Goal: Information Seeking & Learning: Learn about a topic

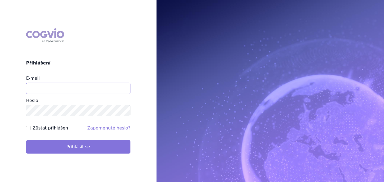
type input "[PERSON_NAME][EMAIL_ADDRESS][DOMAIN_NAME]"
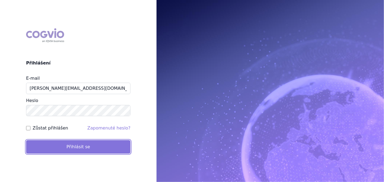
click at [98, 143] on button "Přihlásit se" at bounding box center [78, 147] width 104 height 14
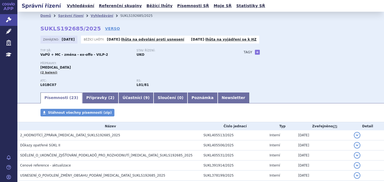
click at [83, 44] on div "Zahájeno: 21.05.2025 Běžící lhůty: 09.10.2025 - lhůta na odvolání proti usnesen…" at bounding box center [200, 41] width 320 height 11
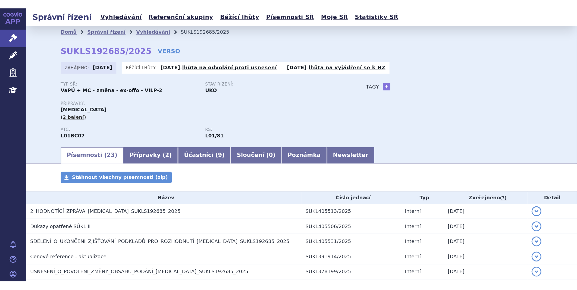
scroll to position [90, 0]
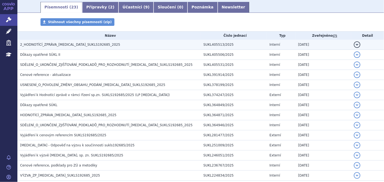
click at [76, 45] on span "2_HODNOTÍCÍ_ZPRÁVA_ONUREG_SUKLS192685_2025" at bounding box center [70, 45] width 100 height 4
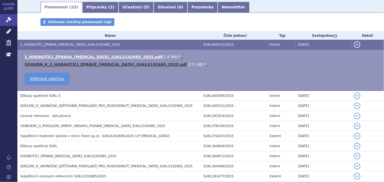
click at [73, 64] on link "SOUHRN_K_2_HODNOTÍCÍ_ZPRÁVĚ_ONUREG_SUKLS192685_2025.pdf" at bounding box center [105, 64] width 163 height 4
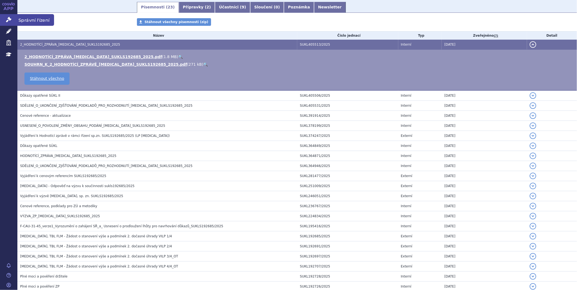
click at [7, 18] on icon at bounding box center [8, 19] width 5 height 5
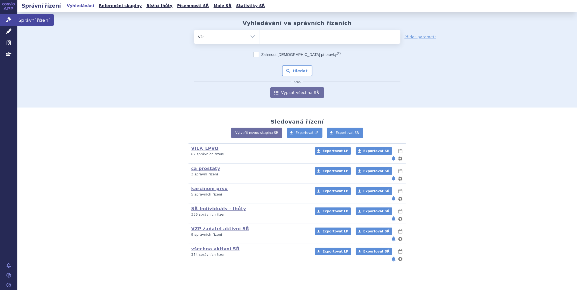
click at [6, 20] on icon at bounding box center [8, 19] width 5 height 5
click at [15, 17] on link "Správní řízení" at bounding box center [8, 19] width 17 height 11
click at [14, 34] on link "Léčivé přípravky" at bounding box center [8, 31] width 17 height 11
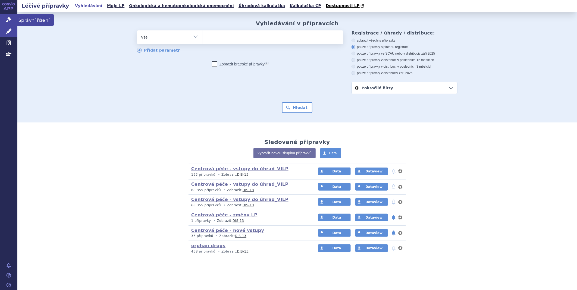
drag, startPoint x: 0, startPoint y: 0, endPoint x: 13, endPoint y: 24, distance: 27.1
click at [13, 24] on link "Správní řízení" at bounding box center [8, 19] width 17 height 11
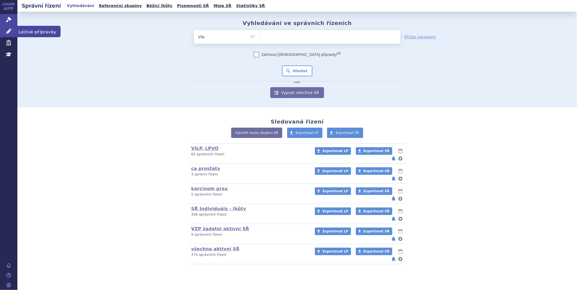
click at [11, 28] on link "Léčivé přípravky" at bounding box center [8, 31] width 17 height 11
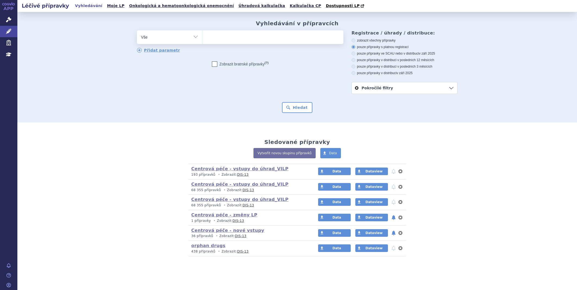
click at [9, 22] on icon at bounding box center [8, 19] width 5 height 5
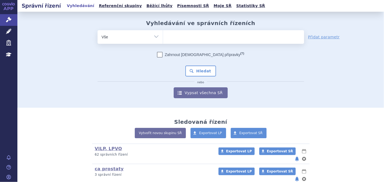
click at [191, 35] on ul at bounding box center [233, 35] width 141 height 11
click at [163, 35] on select at bounding box center [163, 37] width 0 height 14
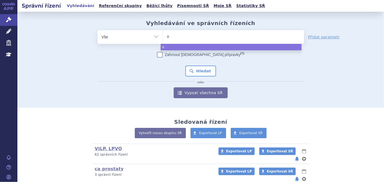
type input "on"
type input "onu"
type input "onur"
type input "onure"
type input "onureg"
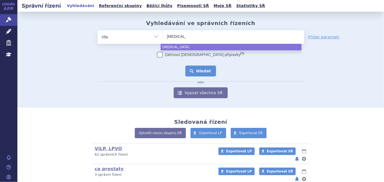
select select "onureg"
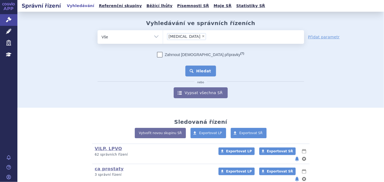
click at [191, 74] on button "Hledat" at bounding box center [200, 70] width 31 height 11
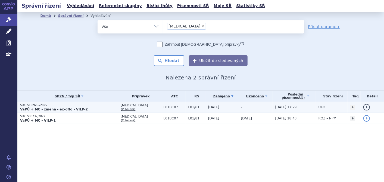
click at [33, 103] on p "SUKLS192685/2025" at bounding box center [69, 105] width 98 height 4
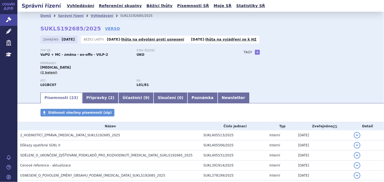
scroll to position [60, 0]
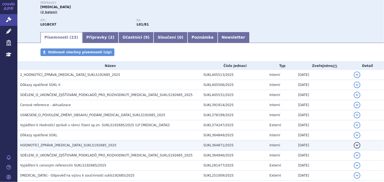
click at [70, 146] on span "HODNOTÍCÍ_ZPRÁVA_[MEDICAL_DATA]_SUKLS192685_2025" at bounding box center [68, 145] width 96 height 4
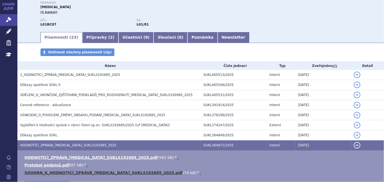
click at [70, 172] on link "SOUHRN_K_HODNOTÍCÍ_ZPRÁVĚ_ONUREG_SUKLS192685_2025.pdf" at bounding box center [103, 172] width 158 height 4
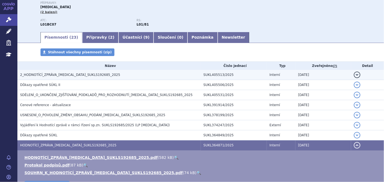
click at [49, 77] on h3 "2_HODNOTÍCÍ_ZPRÁVA_ONUREG_SUKLS192685_2025" at bounding box center [110, 74] width 181 height 5
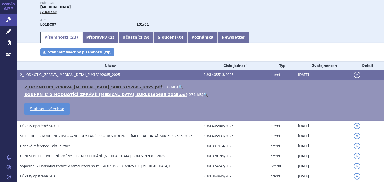
click at [51, 88] on link "2_HODNOTÍCÍ_ZPRÁVA_ONUREG_SUKLS192685_2025.pdf" at bounding box center [93, 87] width 138 height 4
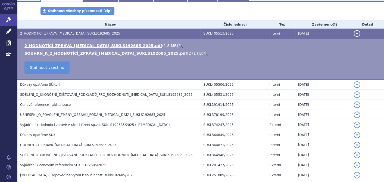
scroll to position [121, 0]
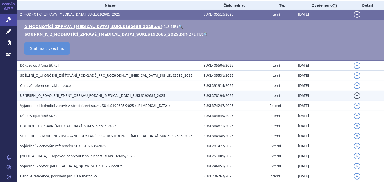
click at [40, 97] on span "USNESENÍ_O_POVOLENÍ_ZMĚNY_OBSAHU_PODÁNÍ_ONUREG_SUKLS192685_2025" at bounding box center [92, 96] width 145 height 4
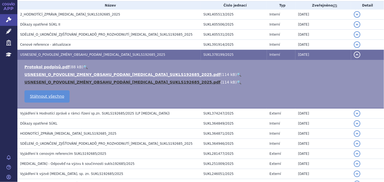
click at [68, 81] on link "USNESENÍ_O_POVOLENÍ_ZMĚNY_OBSAHU_PODÁNÍ_ONUREG_SUKLS192685_2025.pdf" at bounding box center [122, 82] width 196 height 4
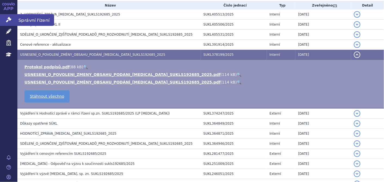
click at [4, 17] on link "Správní řízení" at bounding box center [8, 19] width 17 height 11
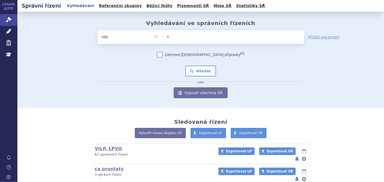
type input "op"
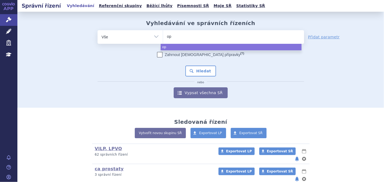
type input "opd"
type input "opdi"
type input "[MEDICAL_DATA]"
select select "[MEDICAL_DATA]"
click at [204, 70] on button "Hledat" at bounding box center [200, 70] width 31 height 11
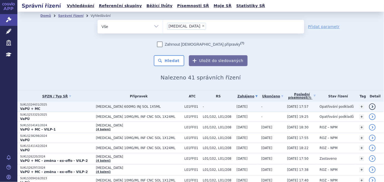
click at [112, 106] on span "[MEDICAL_DATA] 600MG INJ SOL 1X5ML" at bounding box center [139, 107] width 86 height 4
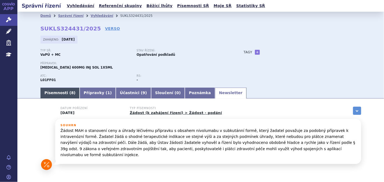
click at [53, 95] on link "Písemnosti ( 8 )" at bounding box center [59, 92] width 39 height 11
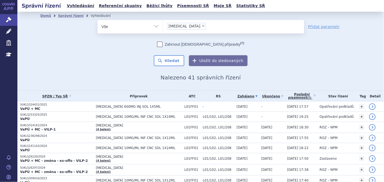
click at [128, 115] on span "[MEDICAL_DATA] 10MG/ML INF CNC SOL 1X24ML" at bounding box center [139, 117] width 86 height 4
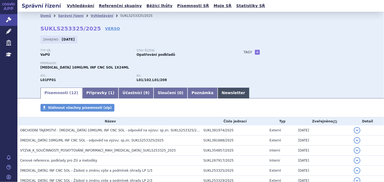
click at [217, 88] on link "Newsletter" at bounding box center [233, 92] width 32 height 11
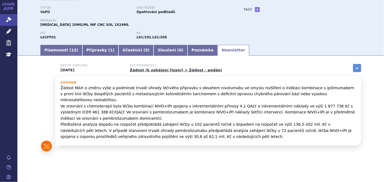
scroll to position [47, 0]
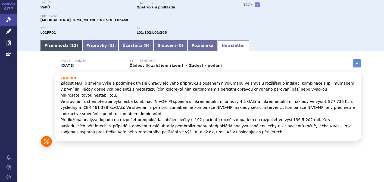
click at [62, 45] on link "Písemnosti ( 12 )" at bounding box center [61, 45] width 42 height 11
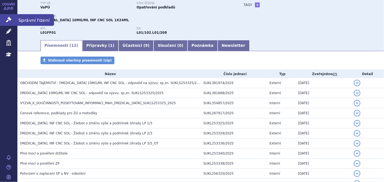
click at [16, 22] on link "Správní řízení" at bounding box center [8, 19] width 17 height 11
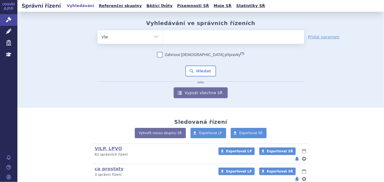
click at [176, 37] on ul at bounding box center [233, 35] width 141 height 11
click at [163, 37] on select at bounding box center [163, 37] width 0 height 14
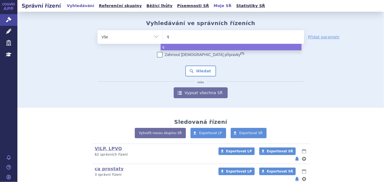
type input "qi"
type input "qin"
type input "qinl"
type input "qinlo"
type input "qinloc"
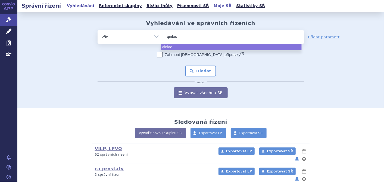
type input "qinlock"
select select "qinlock"
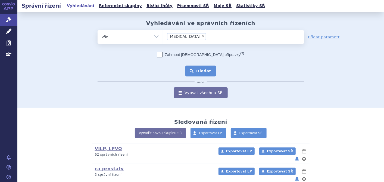
click at [200, 71] on button "Hledat" at bounding box center [200, 70] width 31 height 11
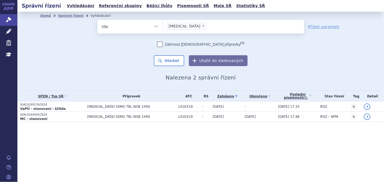
click at [120, 107] on span "[MEDICAL_DATA] 50MG TBL NOB 1X90" at bounding box center [131, 107] width 88 height 4
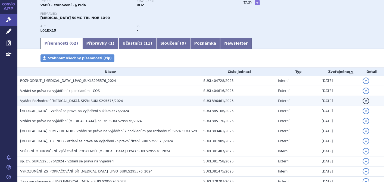
scroll to position [60, 0]
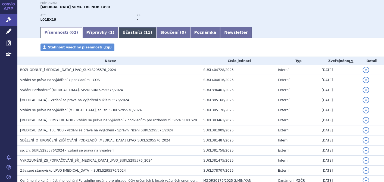
click at [118, 34] on link "Účastníci ( 11 )" at bounding box center [137, 32] width 38 height 11
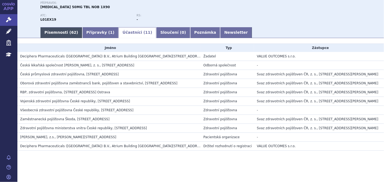
click at [55, 36] on link "Písemnosti ( 62 )" at bounding box center [61, 32] width 42 height 11
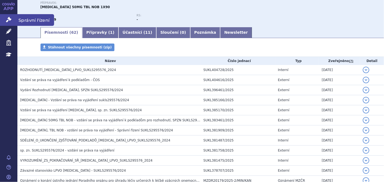
click at [7, 19] on icon at bounding box center [8, 19] width 5 height 5
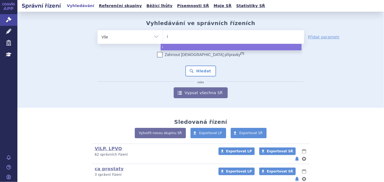
type input "iq"
type input "iqi"
type input "iqir"
type input "iqirv"
type input "iqirvp"
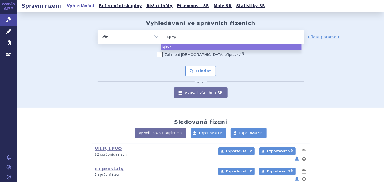
type input "iqirv"
type input "iqirvo"
select select "iqirvo"
click at [203, 68] on button "Hledat" at bounding box center [200, 70] width 31 height 11
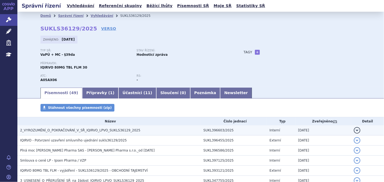
click at [49, 130] on span "2_VYROZUMĚNÍ_O_POKRAČOVÁNÍ_V_SŘ_IQIRVO_LPVO_SUKLS36129_2025" at bounding box center [80, 130] width 120 height 4
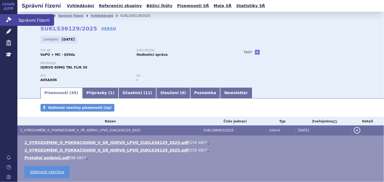
click at [14, 18] on link "Správní řízení" at bounding box center [8, 19] width 17 height 11
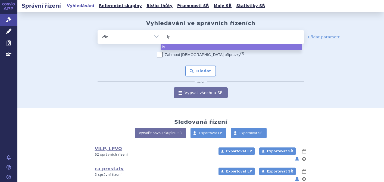
select select
type input "lyvd"
type input "lyvde"
type input "lyvdel"
type input "lyvdelz"
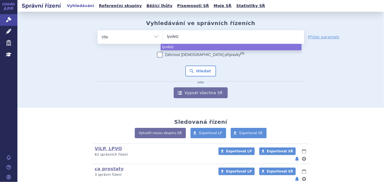
type input "lyvdelzi"
select select "lyvdelzi"
click at [195, 68] on button "Hledat" at bounding box center [200, 70] width 31 height 11
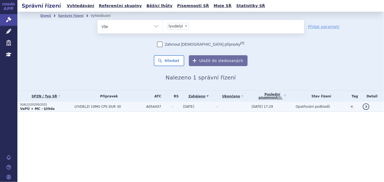
click at [30, 103] on p "SUKLS320209/2025" at bounding box center [46, 105] width 52 height 4
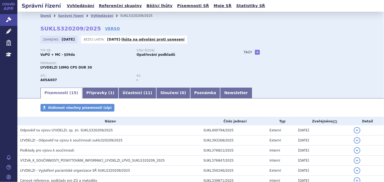
scroll to position [30, 0]
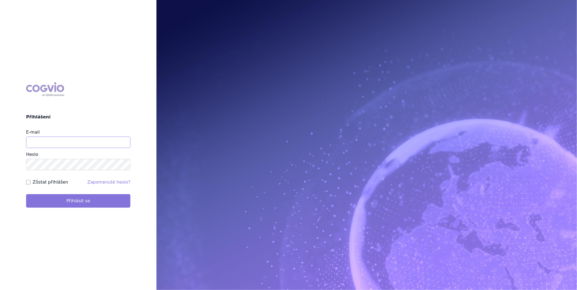
type input "[PERSON_NAME][EMAIL_ADDRESS][DOMAIN_NAME]"
click at [74, 200] on button "Přihlásit se" at bounding box center [78, 201] width 104 height 14
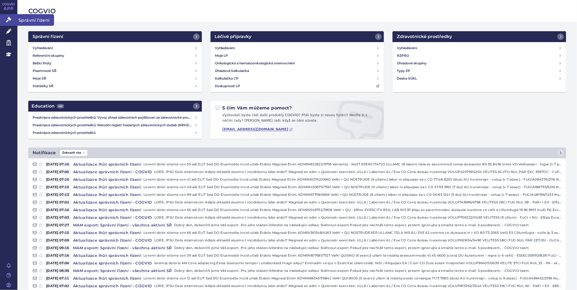
click at [12, 18] on link "Správní řízení" at bounding box center [8, 19] width 17 height 11
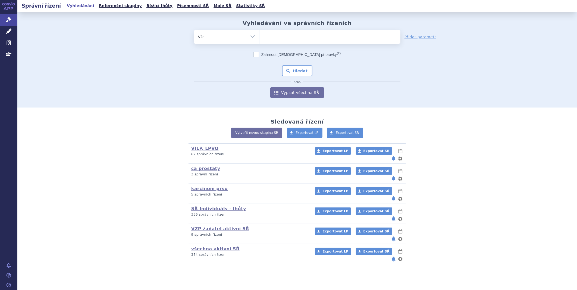
click at [272, 34] on ul at bounding box center [329, 35] width 141 height 11
click at [259, 34] on select at bounding box center [259, 37] width 0 height 14
type input "lyn"
type input "lynp"
type input "lynpa"
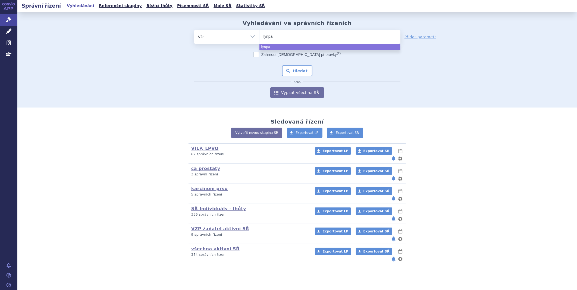
type input "lynpar"
type input "lynparza"
select select "lynparza"
click at [295, 67] on button "Hledat" at bounding box center [297, 70] width 31 height 11
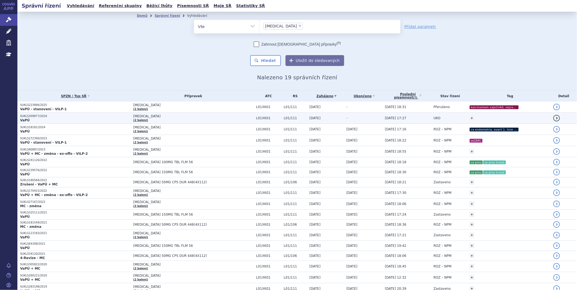
click at [39, 120] on p "VaPÚ" at bounding box center [75, 120] width 111 height 4
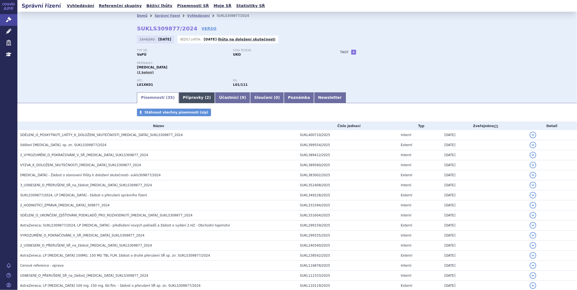
click at [192, 98] on link "Přípravky ( 2 )" at bounding box center [197, 97] width 36 height 11
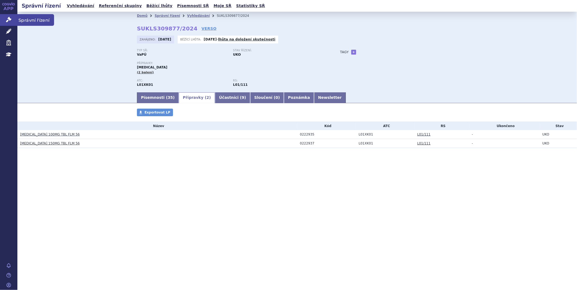
click at [12, 19] on link "Správní řízení" at bounding box center [8, 19] width 17 height 11
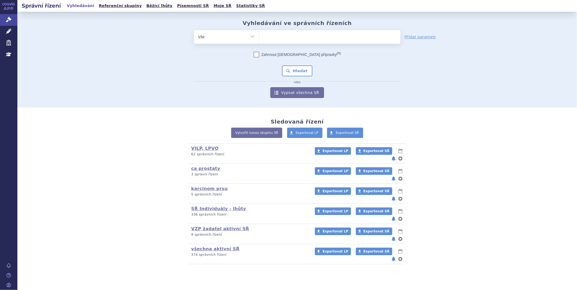
click at [273, 37] on ul at bounding box center [329, 35] width 141 height 11
click at [259, 37] on select at bounding box center [259, 37] width 0 height 14
type input "qi"
type input "qin"
type input "qinl"
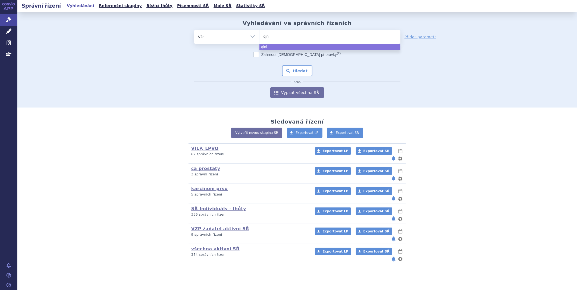
type input "qinlo"
type input "[MEDICAL_DATA]"
select select "qinlock"
click at [299, 71] on button "Hledat" at bounding box center [297, 70] width 31 height 11
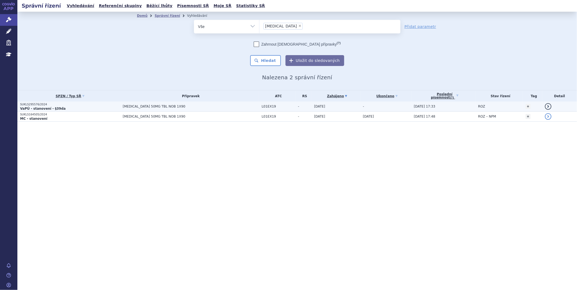
click at [42, 107] on strong "VaPÚ - stanovení - §39da" at bounding box center [43, 109] width 46 height 4
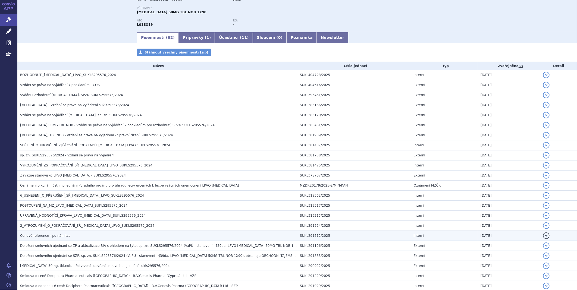
scroll to position [60, 0]
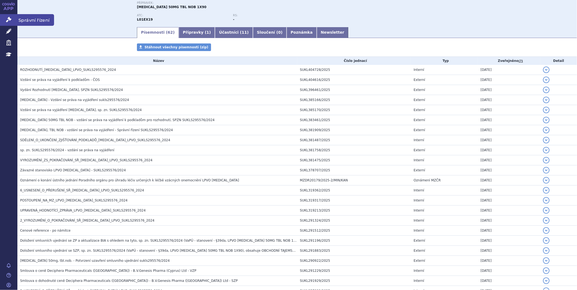
click at [10, 16] on link "Správní řízení" at bounding box center [8, 19] width 17 height 11
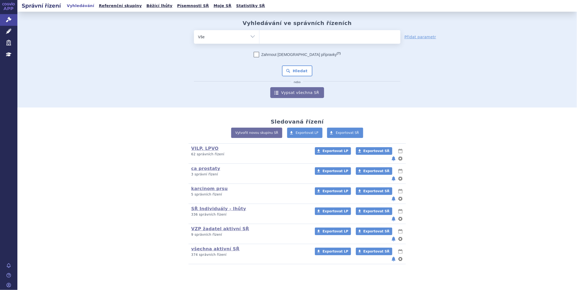
click at [285, 38] on ul at bounding box center [329, 35] width 141 height 11
click at [259, 38] on select at bounding box center [259, 37] width 0 height 14
type input "vyl"
type input "vyloy"
select select "vyloy"
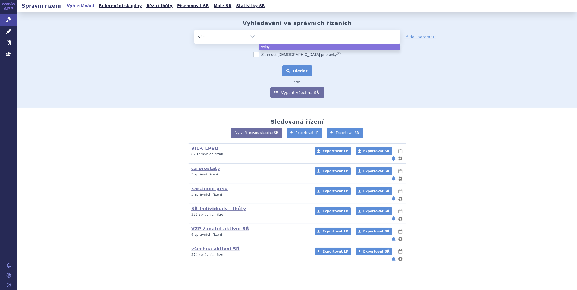
click at [294, 68] on button "Hledat" at bounding box center [297, 70] width 31 height 11
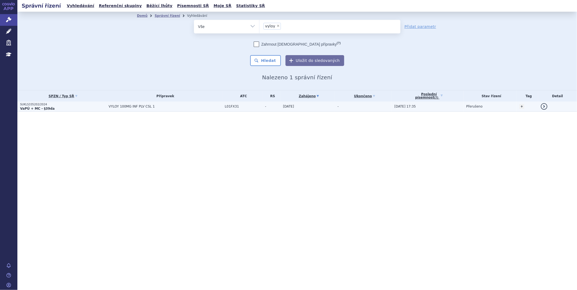
click at [36, 103] on p "SUKLS335202/2024" at bounding box center [63, 105] width 86 height 4
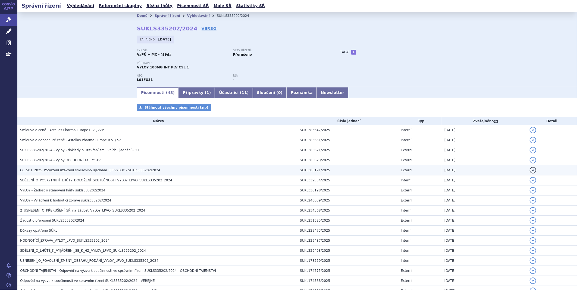
click at [77, 170] on span "OL_501_2025_Potvrzení uzavření smluvního ujednání _LP VYLOY - SUKLS335202/2024" at bounding box center [90, 170] width 140 height 4
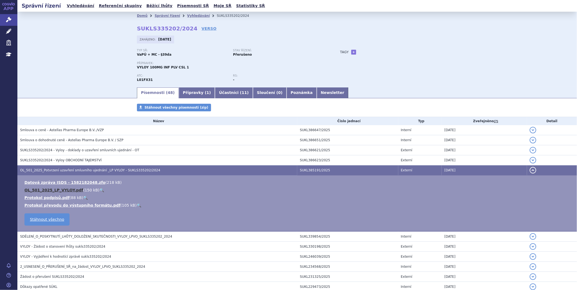
click at [58, 190] on link "OL_501_2025_LP_VYLOY.pdf" at bounding box center [53, 190] width 59 height 4
click at [5, 18] on link "Správní řízení" at bounding box center [8, 19] width 17 height 11
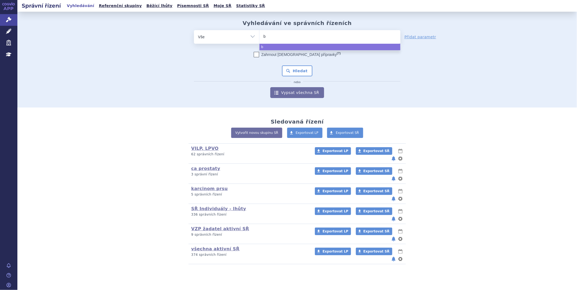
type input "ba"
type input "bav"
type input "bave"
type input "bavem"
type input "bave"
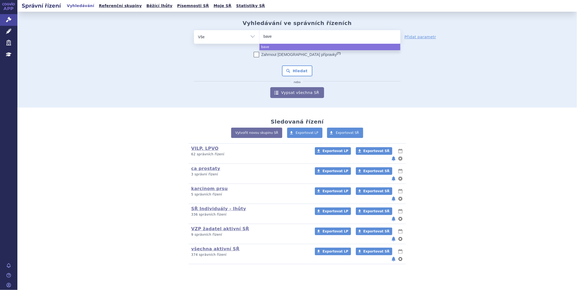
type input "baven"
type input "bavenc"
type input "bavencio"
select select "bavencio"
click at [305, 71] on button "Hledat" at bounding box center [297, 70] width 31 height 11
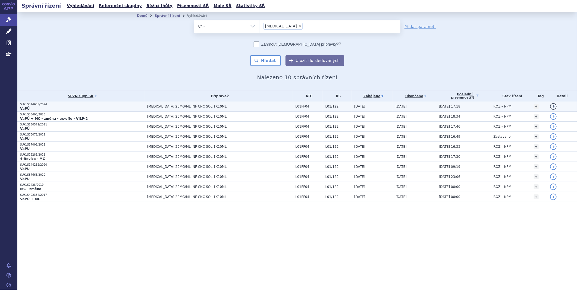
click at [30, 105] on p "SUKLS314655/2024" at bounding box center [82, 105] width 124 height 4
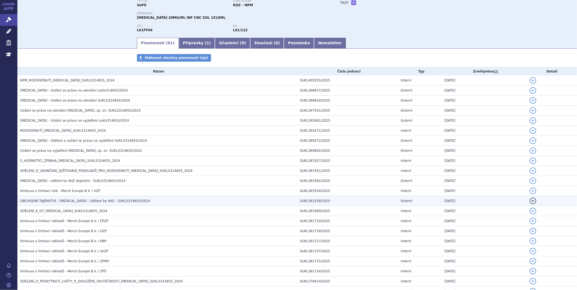
scroll to position [121, 0]
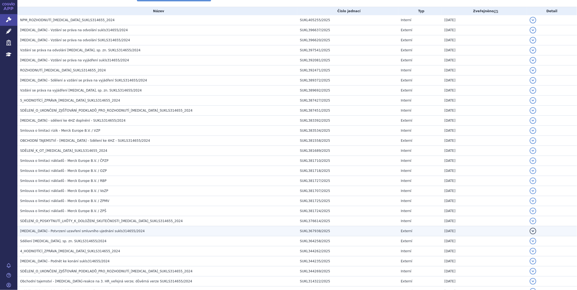
click at [82, 233] on span "[MEDICAL_DATA] - Potvrzení uzavření smluvního ujednání sukls314655/2024" at bounding box center [82, 231] width 125 height 4
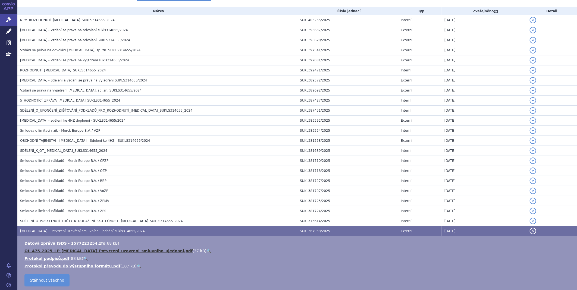
click at [75, 251] on link "OL_475_2025_LP_BAVENCIO_Potvrzeni_uzavreni_smluvniho_ujednani.pdf" at bounding box center [108, 251] width 168 height 4
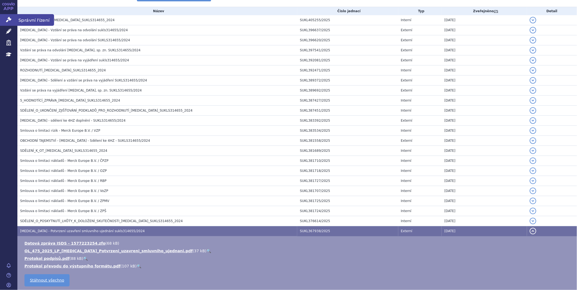
click at [12, 18] on link "Správní řízení" at bounding box center [8, 19] width 17 height 11
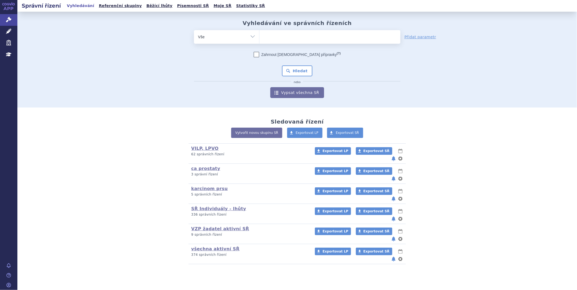
click at [277, 34] on ul at bounding box center [329, 35] width 141 height 11
click at [259, 34] on select at bounding box center [259, 37] width 0 height 14
type input "ly"
type input "lyn"
type input "lynp"
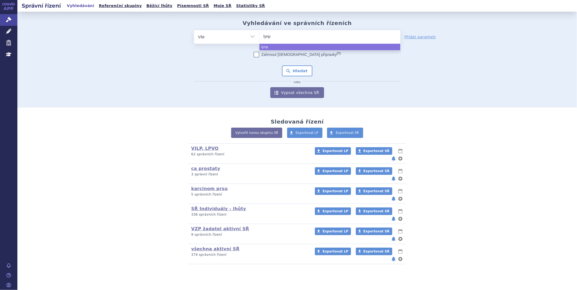
type input "lynpa"
type input "lynparz"
type input "lynparza"
select select "lynparza"
click at [292, 68] on button "Hledat" at bounding box center [297, 70] width 31 height 11
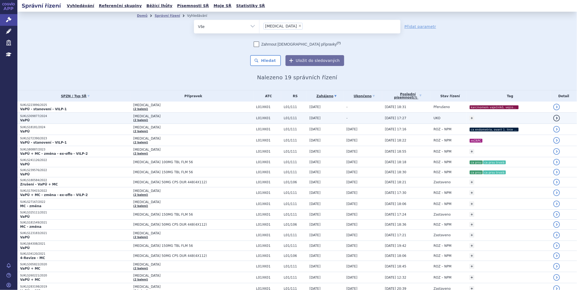
click at [40, 114] on p "SUKLS309877/2024" at bounding box center [75, 116] width 111 height 4
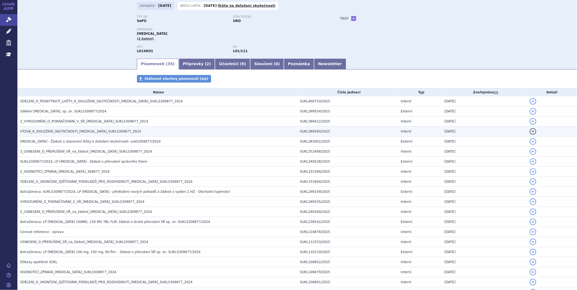
scroll to position [60, 0]
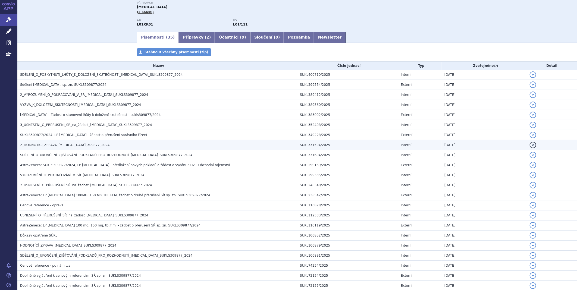
click at [51, 146] on span "2_HODNOTÍCÍ_ZPRÁVA_[MEDICAL_DATA]_309877_2024" at bounding box center [65, 145] width 90 height 4
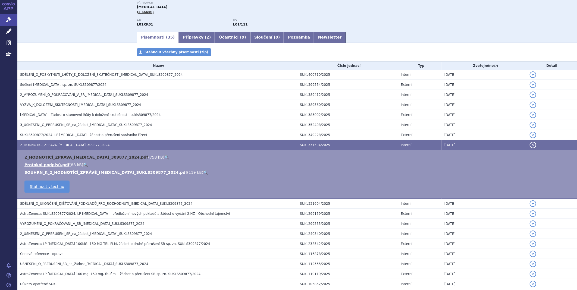
click at [52, 158] on link "2_HODNOTÍCÍ_ZPRÁVA_[MEDICAL_DATA]_309877_2024.pdf" at bounding box center [86, 157] width 124 height 4
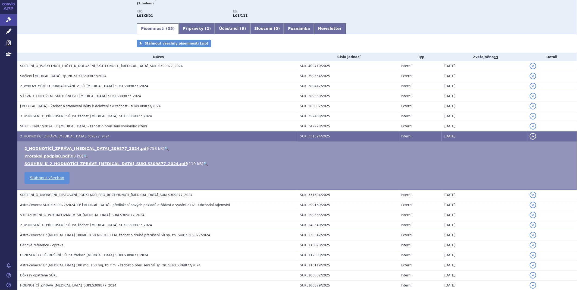
scroll to position [0, 0]
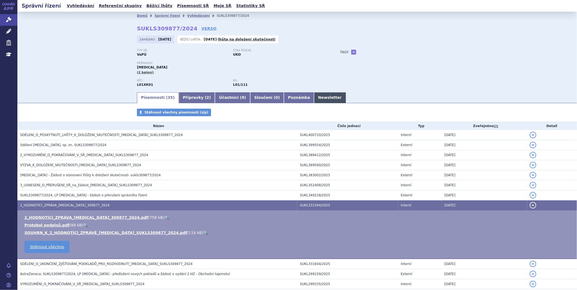
click at [314, 94] on link "Newsletter" at bounding box center [330, 97] width 32 height 11
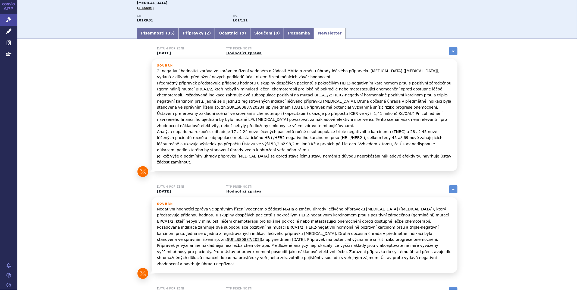
scroll to position [90, 0]
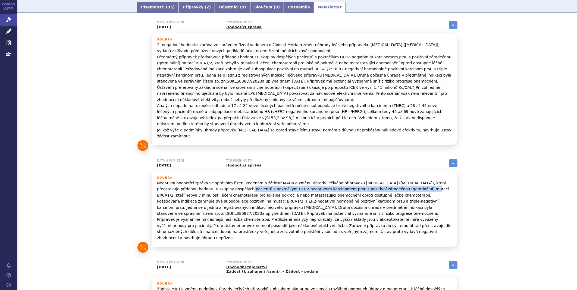
drag, startPoint x: 204, startPoint y: 178, endPoint x: 372, endPoint y: 177, distance: 167.5
click at [372, 180] on p "Negativní hodnotící zpráva ve správním řízení vedeném o žádosti MAHa o změnu úh…" at bounding box center [304, 210] width 295 height 61
copy p "pokročilým HER2-negativním karcinomem prsu s pozitivní zárodečnou (germinální) …"
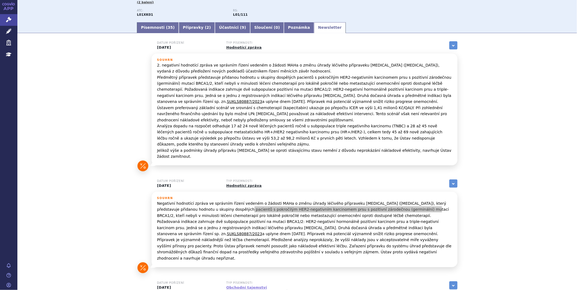
scroll to position [67, 0]
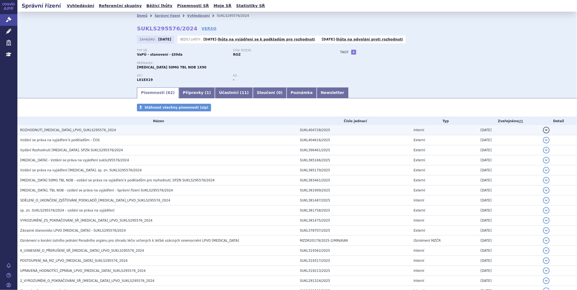
click at [70, 129] on span "ROZHODNUTÍ_QINLOCK_LPVO_SUKLS295576_2024" at bounding box center [68, 130] width 96 height 4
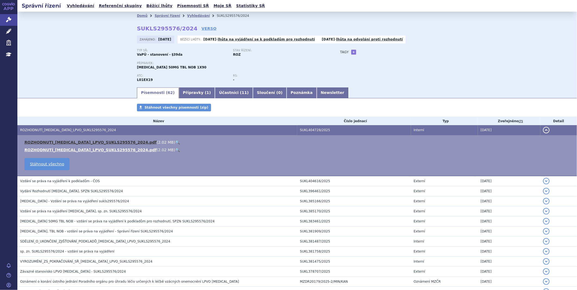
click at [66, 144] on link "ROZHODNUTI_QINLOCK_LPVO_SUKLS295576_2024.pdf" at bounding box center [90, 142] width 132 height 4
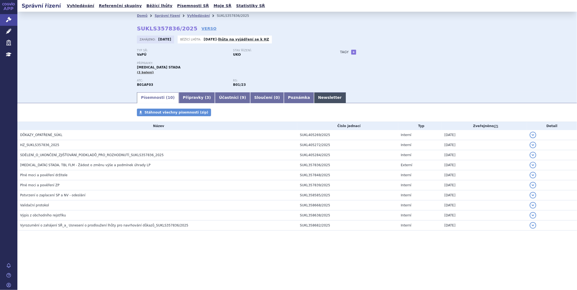
click at [314, 99] on link "Newsletter" at bounding box center [330, 97] width 32 height 11
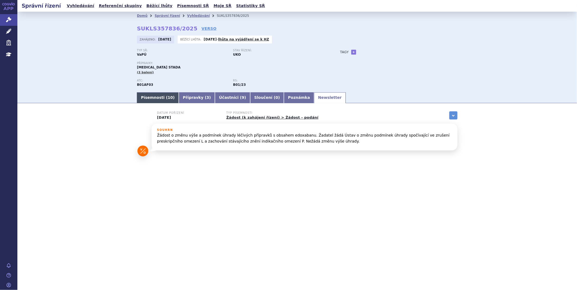
click at [159, 99] on link "Písemnosti ( 10 )" at bounding box center [158, 97] width 42 height 11
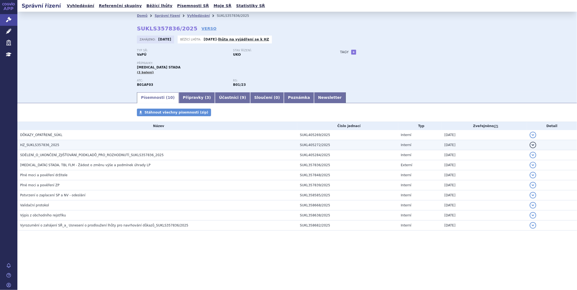
click at [55, 144] on h3 "HZ_SUKLS357836_2025" at bounding box center [158, 144] width 277 height 5
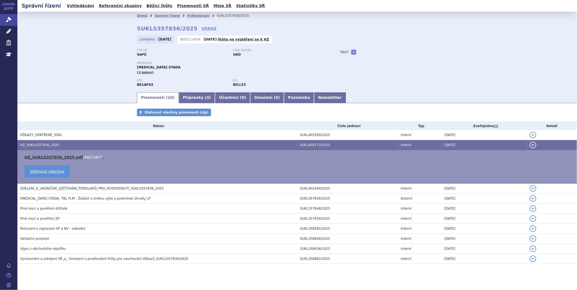
click at [54, 156] on link "HZ_SUKLS357836_2025.pdf" at bounding box center [53, 157] width 59 height 4
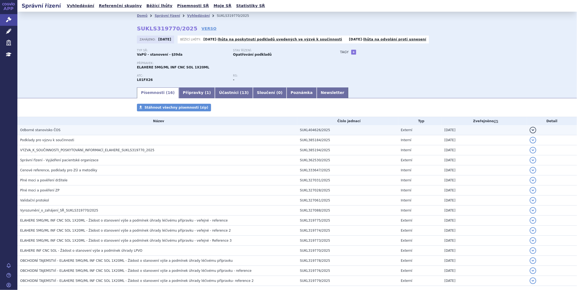
click at [60, 128] on td "Odborné stanovisko ČOS" at bounding box center [157, 130] width 280 height 10
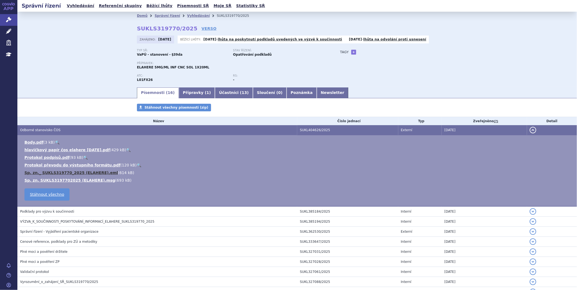
click at [51, 173] on link "Sp. zn._ SUKLS319770_2025 (ELAHERE).eml" at bounding box center [70, 173] width 93 height 4
click at [36, 139] on td "Body.pdf ( 3 kB ) 🔍 hlavičkový papír čos elahere 1 10 2025.pdf ( 429 kB ) 🔍 Pro…" at bounding box center [296, 170] width 559 height 71
click at [35, 142] on link "Body.pdf" at bounding box center [33, 142] width 19 height 4
click at [60, 149] on link "hlavičkový papír čos elahere 1 10 2025.pdf" at bounding box center [67, 150] width 86 height 4
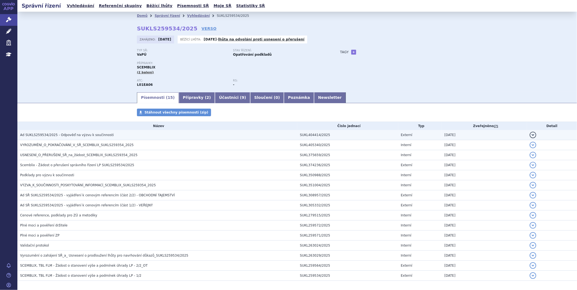
click at [85, 135] on span "Ad SUKLS259534/2025 - Odpověď na výzvu k součinnosti" at bounding box center [67, 135] width 94 height 4
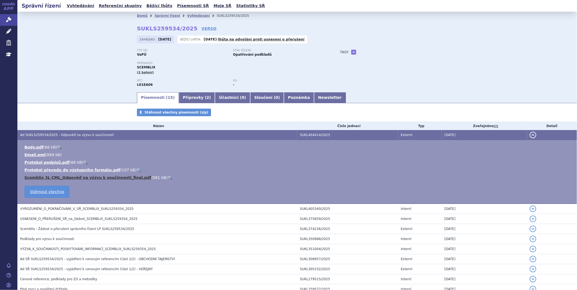
click at [74, 177] on link "Scemblix 3L CML_Odpověď na výzvu k součinnosti_final.pdf" at bounding box center [87, 177] width 127 height 4
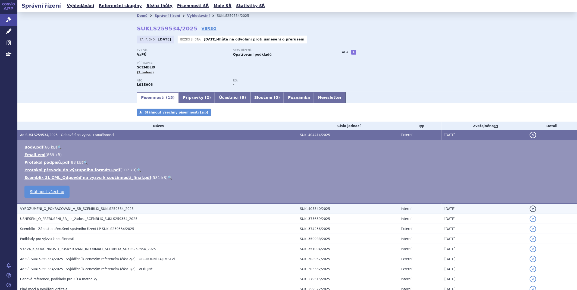
click at [61, 211] on span "VYROZUMĚNÍ_O_POKRAČOVÁNÍ_V_SŘ_SCEMBLIX_SUKLS259354_2025" at bounding box center [76, 209] width 113 height 4
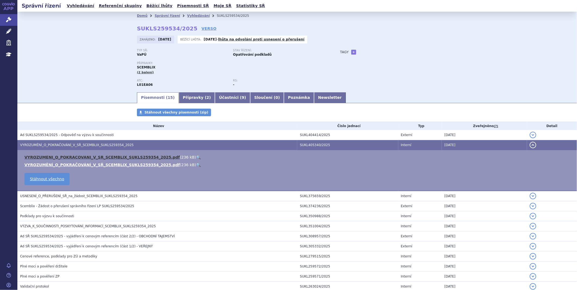
click at [128, 158] on link "VYROZUMENI_O_POKRACOVANI_V_SR_SCEMBLIX_SUKLS259354_2025.pdf" at bounding box center [101, 157] width 155 height 4
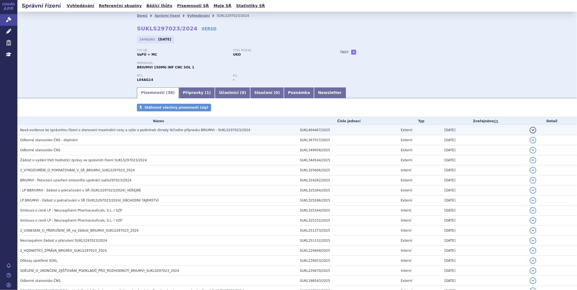
click at [165, 130] on span "Nová evidence ke správnímu řízení o stanovení maximální ceny a výše a podmínek …" at bounding box center [135, 130] width 230 height 4
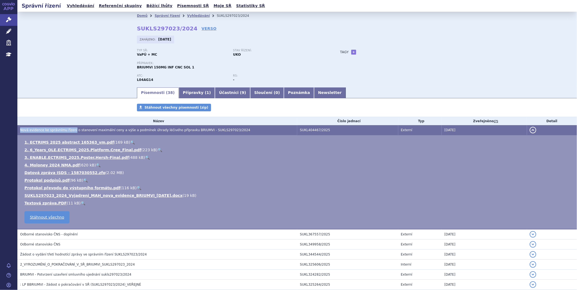
drag, startPoint x: 20, startPoint y: 131, endPoint x: 70, endPoint y: 131, distance: 50.2
click at [70, 131] on td "Nová evidence ke správnímu řízení o stanovení maximální ceny a výše a podmínek …" at bounding box center [157, 130] width 280 height 10
click at [0, 21] on html "APP Správní řízení Léčivé přípravky Zdravotnické prostředky Education Notifikac…" at bounding box center [288, 145] width 577 height 290
click at [9, 18] on icon at bounding box center [8, 19] width 5 height 5
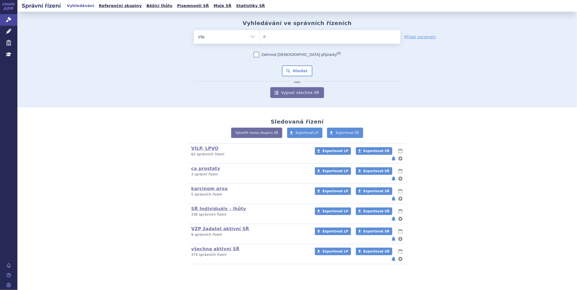
type input "on"
type input "onu"
type input "onure"
type input "[MEDICAL_DATA]"
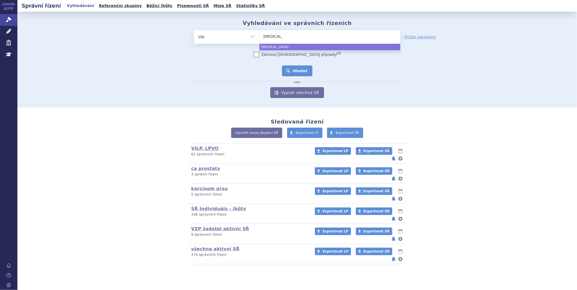
select select "[MEDICAL_DATA]"
click at [294, 74] on button "Hledat" at bounding box center [297, 70] width 31 height 11
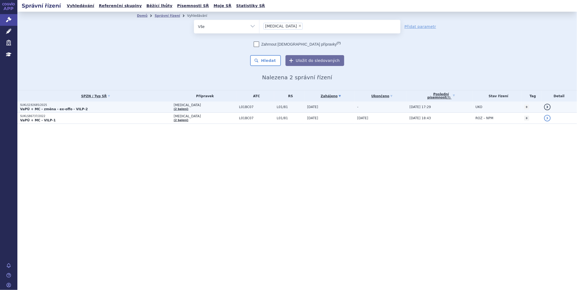
click at [30, 105] on p "SUKLS192685/2025" at bounding box center [95, 105] width 151 height 4
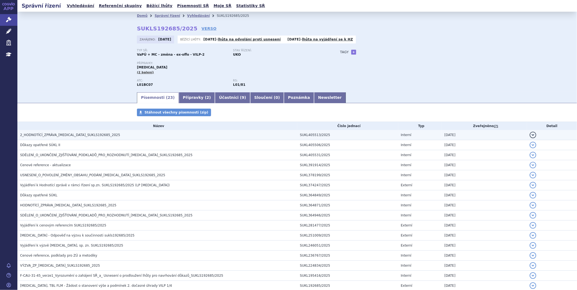
click at [63, 137] on span "2_HODNOTÍCÍ_ZPRÁVA_[MEDICAL_DATA]_SUKLS192685_2025" at bounding box center [70, 135] width 100 height 4
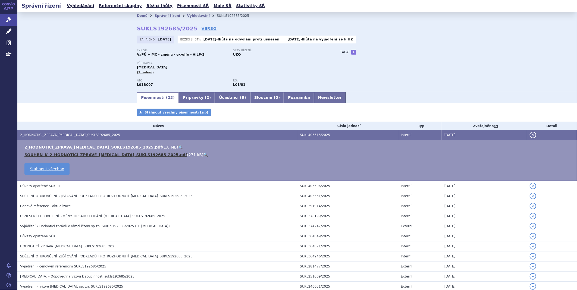
click at [62, 155] on link "SOUHRN_K_2_HODNOTÍCÍ_ZPRÁVĚ_[MEDICAL_DATA]_SUKLS192685_2025.pdf" at bounding box center [105, 155] width 163 height 4
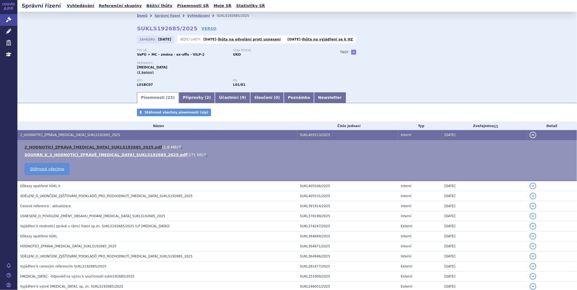
click at [65, 146] on link "2_HODNOTÍCÍ_ZPRÁVA_[MEDICAL_DATA]_SUKLS192685_2025.pdf" at bounding box center [93, 147] width 138 height 4
click at [14, 18] on link "Správní řízení" at bounding box center [8, 19] width 17 height 11
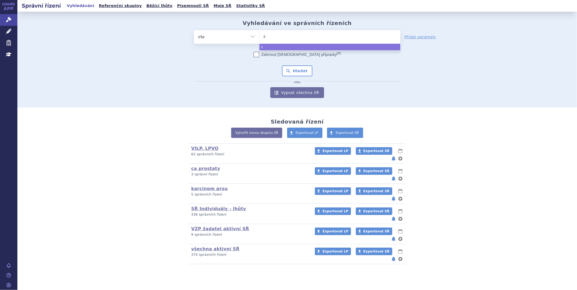
type input "sa"
type input "sar"
type input "sarc"
type input "sarcli"
type input "sarclis"
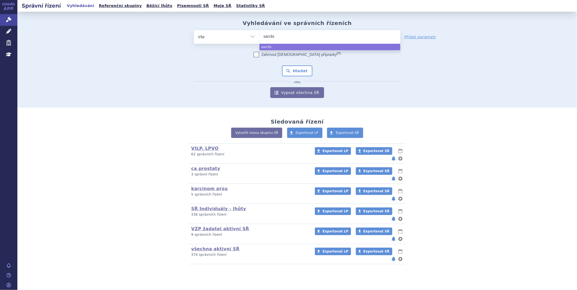
type input "sarclisa"
select select "sarclisa"
click at [298, 70] on button "Hledat" at bounding box center [297, 70] width 31 height 11
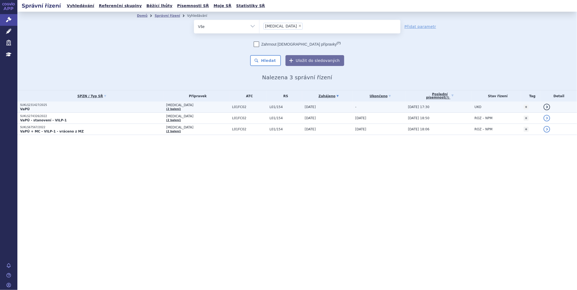
click at [22, 105] on p "SUKLS231427/2025" at bounding box center [91, 105] width 143 height 4
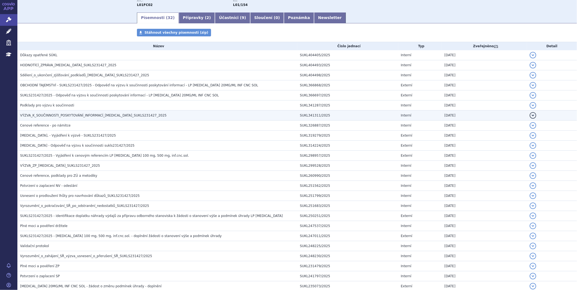
scroll to position [90, 0]
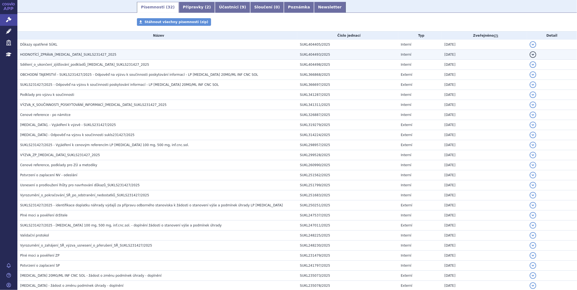
click at [58, 56] on span "HODNOTÍCÍ_ZPRÁVA_SARCLISA_SUKLS231427_2025" at bounding box center [68, 55] width 96 height 4
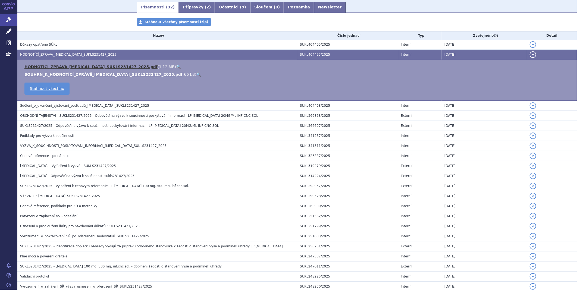
click at [54, 67] on link "HODNOTÍCÍ_ZPRÁVA_SARCLISA_SUKLS231427_2025.pdf" at bounding box center [90, 67] width 133 height 4
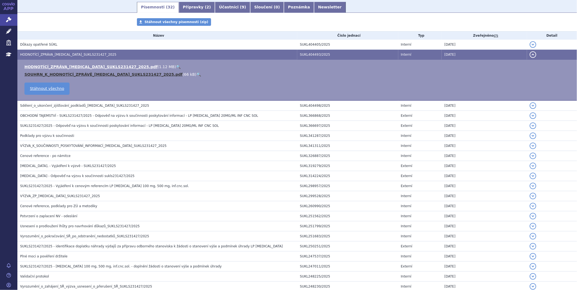
click at [63, 74] on link "SOUHRN_K_HODNOTÍCÍ_ZPRÁVĚ_SARCLISA_SUKLS231427_2025.pdf" at bounding box center [103, 74] width 158 height 4
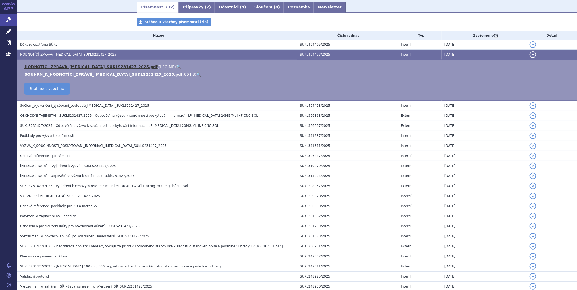
click at [98, 68] on link "HODNOTÍCÍ_ZPRÁVA_SARCLISA_SUKLS231427_2025.pdf" at bounding box center [90, 67] width 133 height 4
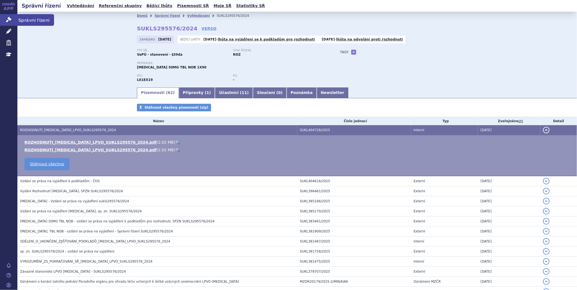
click at [11, 20] on icon at bounding box center [8, 19] width 5 height 5
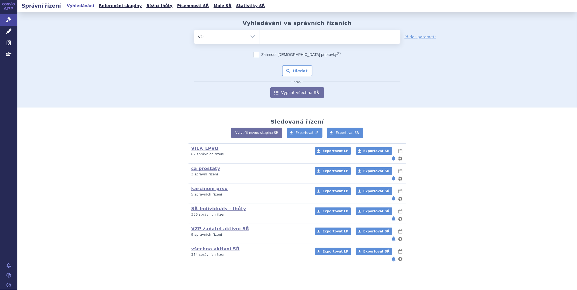
click at [276, 37] on ul at bounding box center [329, 35] width 141 height 11
click at [259, 37] on select at bounding box center [259, 37] width 0 height 14
type input "ed"
type input "edo"
type input "edox"
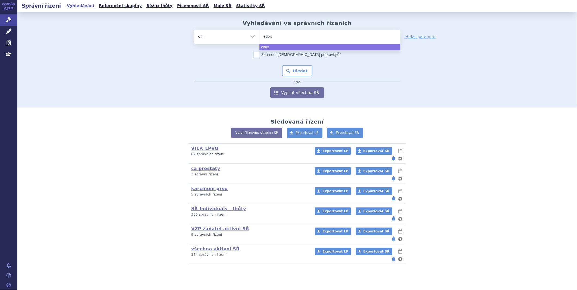
type input "edoxa"
type input "edoxaba"
type input "[MEDICAL_DATA]"
select select "edoxaban"
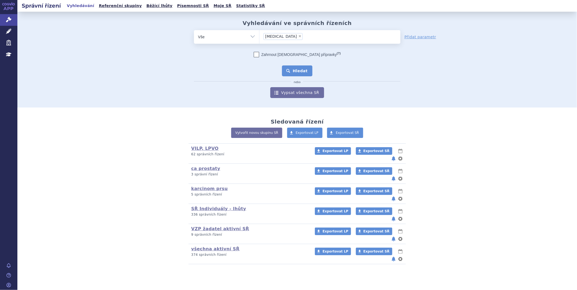
click at [300, 71] on button "Hledat" at bounding box center [297, 70] width 31 height 11
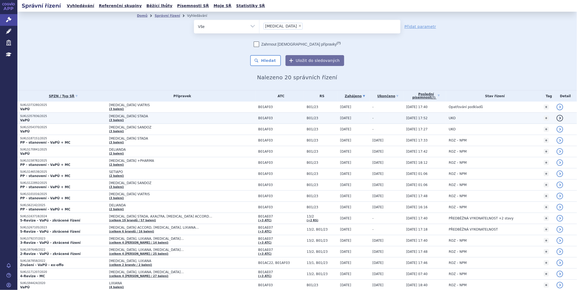
click at [45, 119] on p "VaPÚ" at bounding box center [63, 120] width 86 height 4
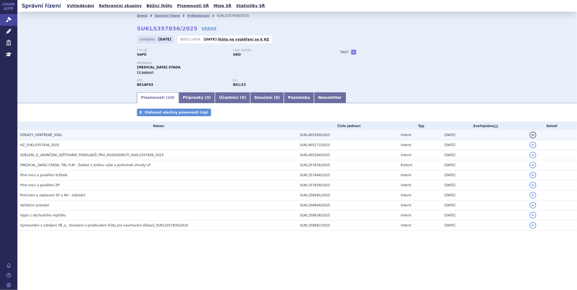
drag, startPoint x: 59, startPoint y: 133, endPoint x: 56, endPoint y: 138, distance: 5.5
click at [58, 135] on h3 "DŮKAZY_OPATŘENÉ_SÚKL" at bounding box center [158, 134] width 277 height 5
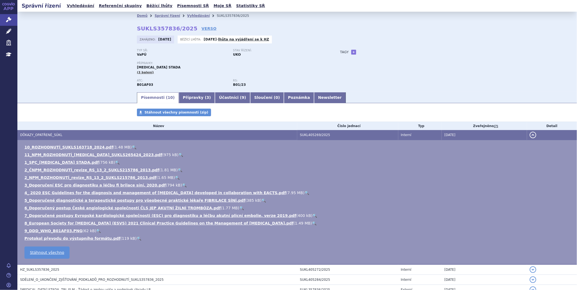
click at [530, 133] on button "detail" at bounding box center [532, 135] width 7 height 7
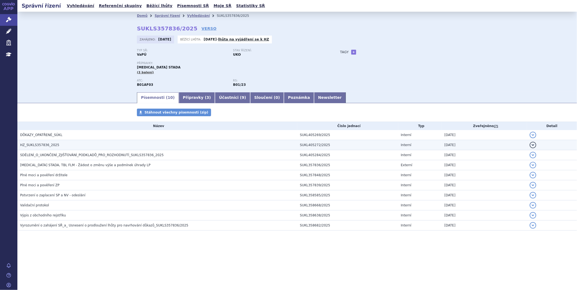
click at [221, 148] on h3 "HZ_SUKLS357836_2025" at bounding box center [158, 144] width 277 height 5
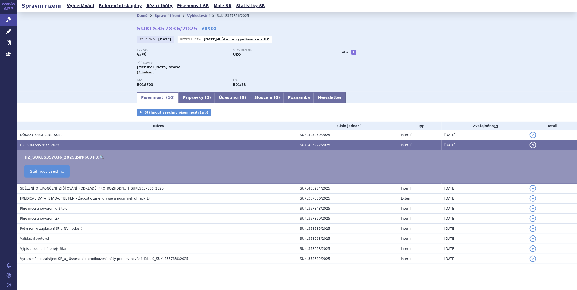
click at [51, 155] on td "HZ_SUKLS357836_2025.pdf ( 660 kB ) 🔍 Stáhnout všechno" at bounding box center [296, 166] width 559 height 33
click at [52, 156] on link "HZ_SUKLS357836_2025.pdf" at bounding box center [53, 157] width 59 height 4
click at [9, 23] on link "Správní řízení" at bounding box center [8, 19] width 17 height 11
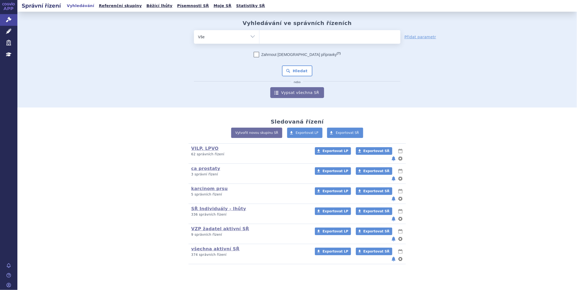
click at [268, 36] on ul at bounding box center [329, 35] width 141 height 11
click at [259, 36] on select at bounding box center [259, 37] width 0 height 14
type input "da"
type input "dab"
type input "dabi"
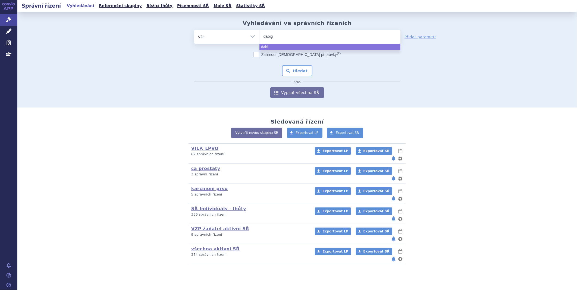
type input "dabiga"
type input "dabigatr"
type input "dabigatra"
type input "[MEDICAL_DATA]"
select select "[MEDICAL_DATA]"
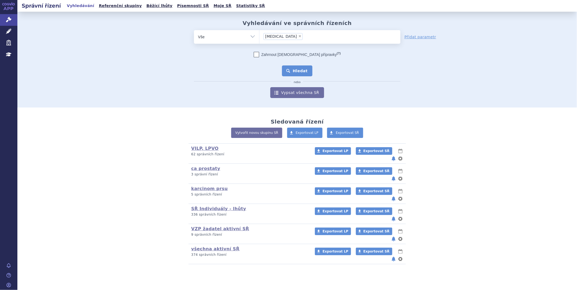
click at [296, 71] on button "Hledat" at bounding box center [297, 70] width 31 height 11
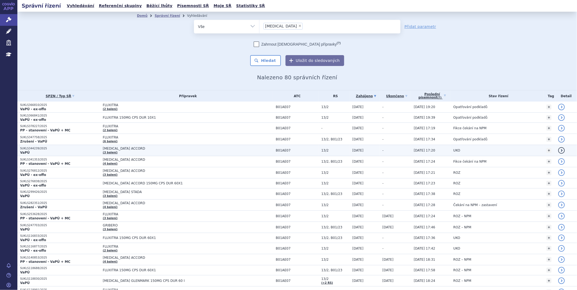
click at [120, 149] on span "[MEDICAL_DATA] ACCORD" at bounding box center [171, 149] width 136 height 4
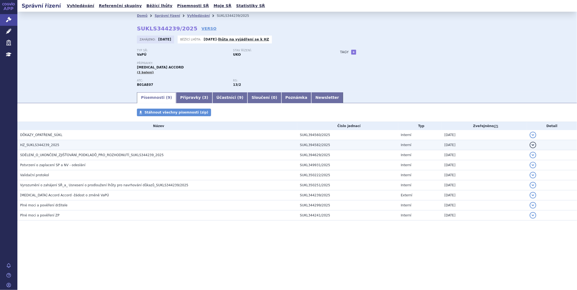
click at [67, 141] on td "HZ_SUKLS344239_2025" at bounding box center [157, 145] width 280 height 10
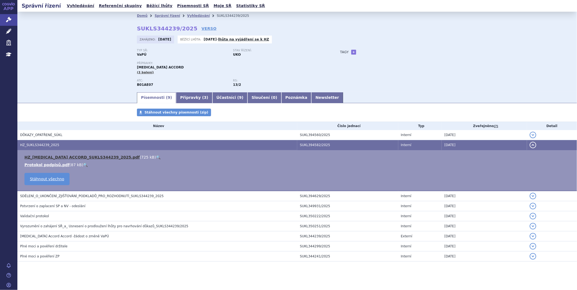
click at [65, 159] on link "HZ_[MEDICAL_DATA] ACCORD_SUKLS344239_2025.pdf" at bounding box center [81, 157] width 115 height 4
